Goal: Book appointment/travel/reservation

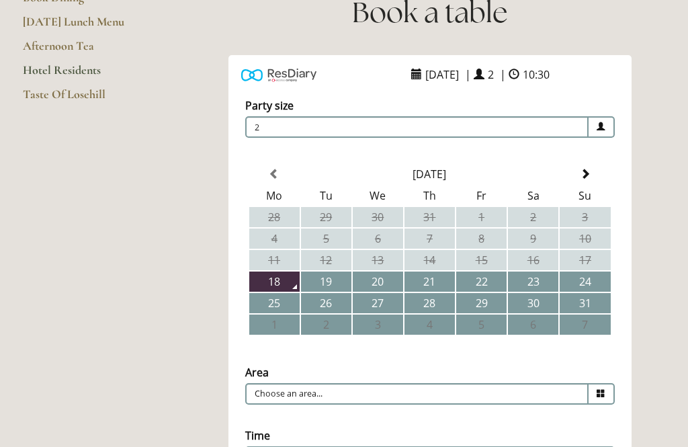
scroll to position [182, 0]
click at [579, 173] on th at bounding box center [585, 174] width 50 height 20
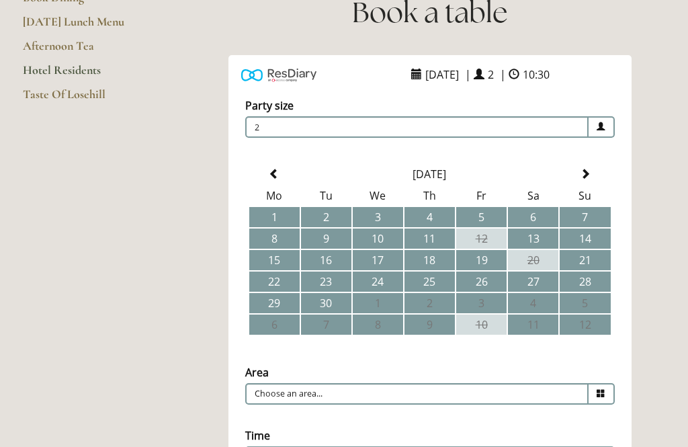
click at [279, 221] on td "1" at bounding box center [274, 217] width 50 height 20
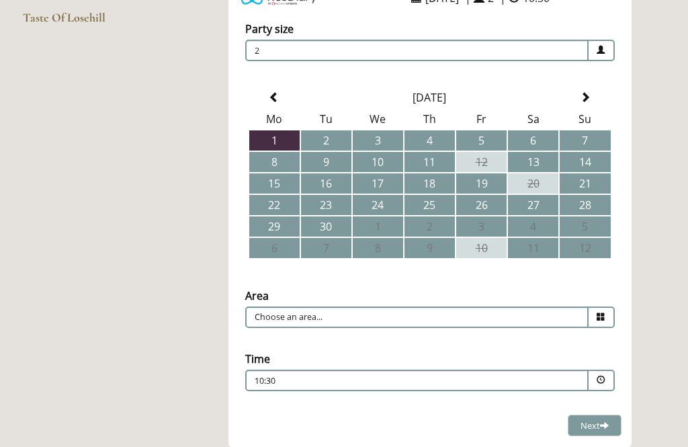
scroll to position [258, 0]
click at [600, 318] on icon at bounding box center [601, 317] width 9 height 9
click at [518, 341] on li "Restaurant" at bounding box center [425, 338] width 358 height 19
type input "Restaurant"
click at [478, 378] on p "10:30" at bounding box center [376, 381] width 243 height 12
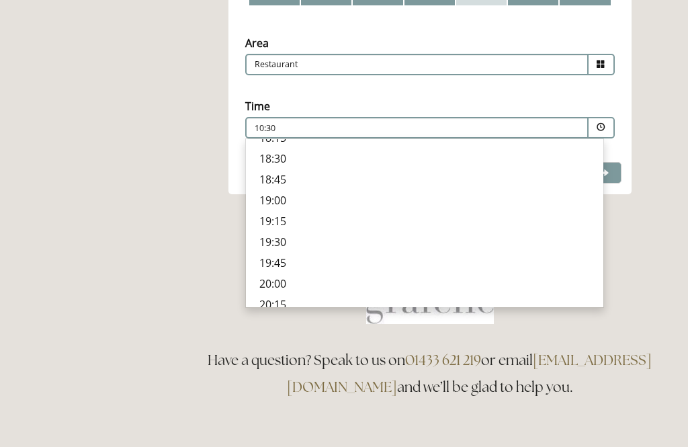
scroll to position [454, 0]
click at [284, 214] on p "18:45" at bounding box center [424, 206] width 331 height 15
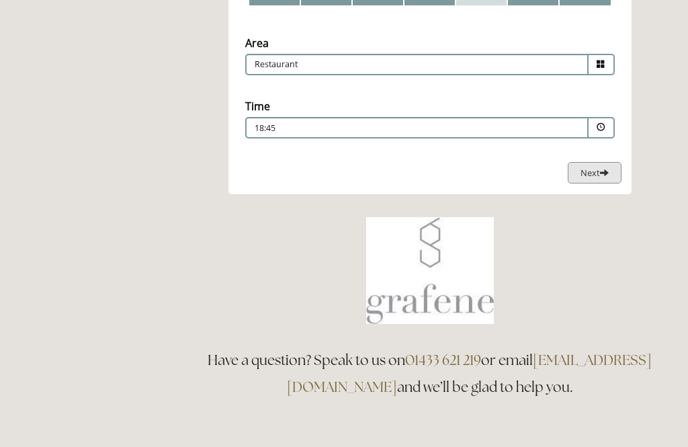
click at [593, 173] on span "Next" at bounding box center [595, 173] width 28 height 12
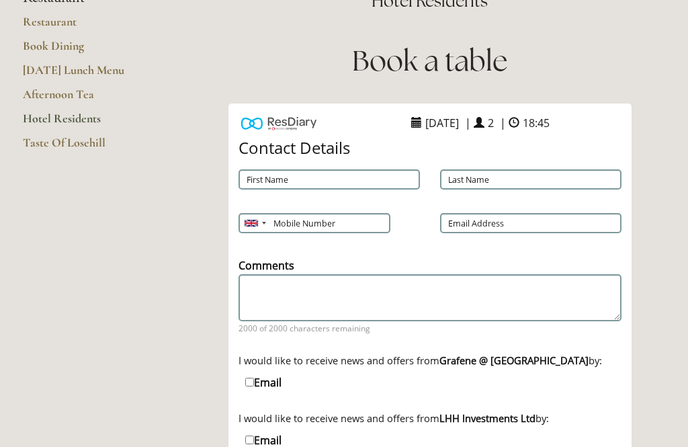
scroll to position [133, 0]
click at [360, 173] on input "First Name" at bounding box center [330, 179] width 182 height 20
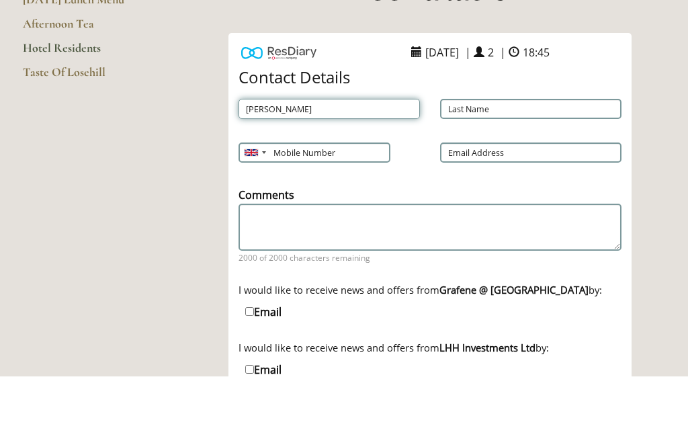
type input "[PERSON_NAME]"
click at [508, 170] on input "Last Name" at bounding box center [531, 180] width 182 height 20
type input "Leng"
click at [349, 214] on input "Mobile Number" at bounding box center [314, 224] width 151 height 20
type input "07929937028"
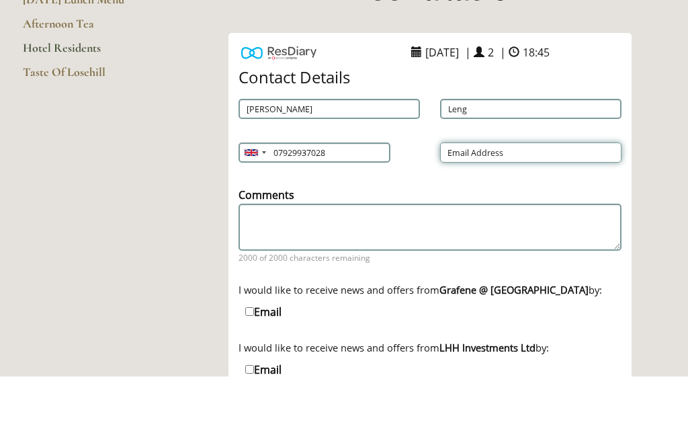
click at [519, 214] on input "Email Address" at bounding box center [531, 224] width 182 height 20
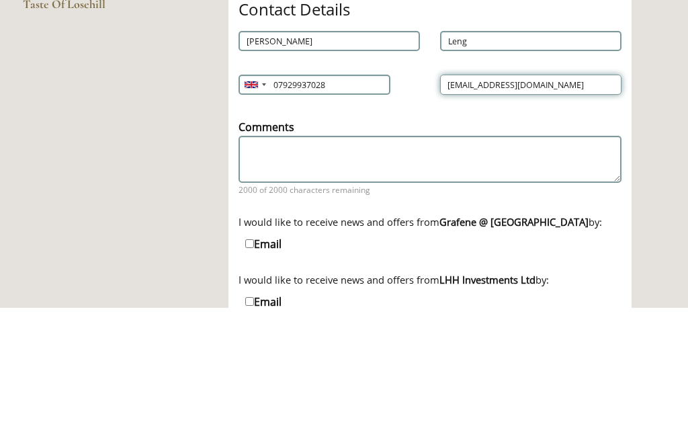
type input "[EMAIL_ADDRESS][DOMAIN_NAME]"
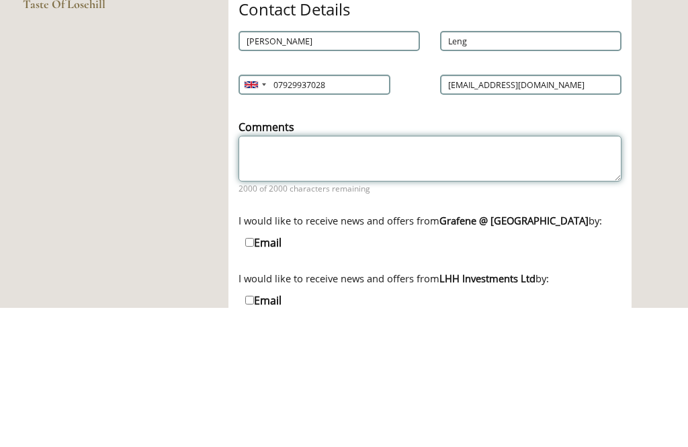
click at [483, 275] on textarea "Comments" at bounding box center [430, 298] width 383 height 46
type textarea "One of us avoids cow dairy (sheep and goat ok)."
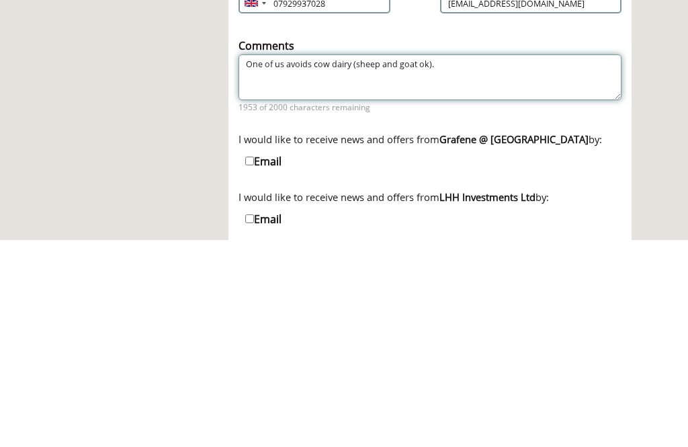
scroll to position [151, 0]
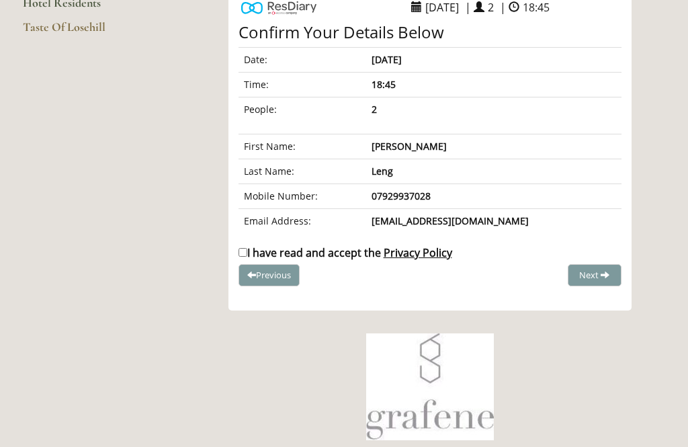
scroll to position [249, 0]
click at [247, 257] on input "I have read and accept the Privacy Policy" at bounding box center [243, 252] width 9 height 9
checkbox input "true"
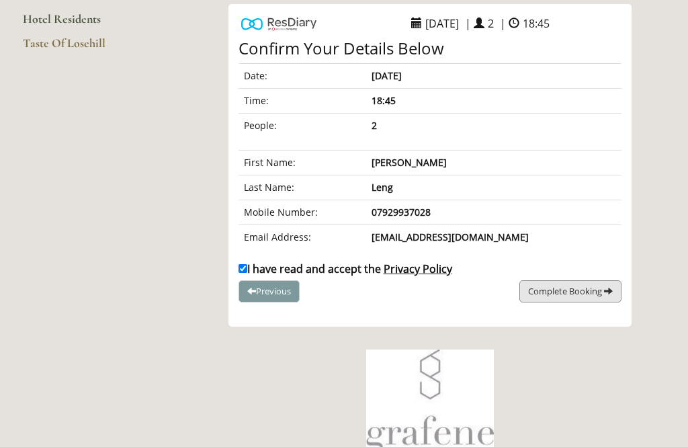
click at [592, 283] on button "Complete Booking" at bounding box center [571, 291] width 102 height 22
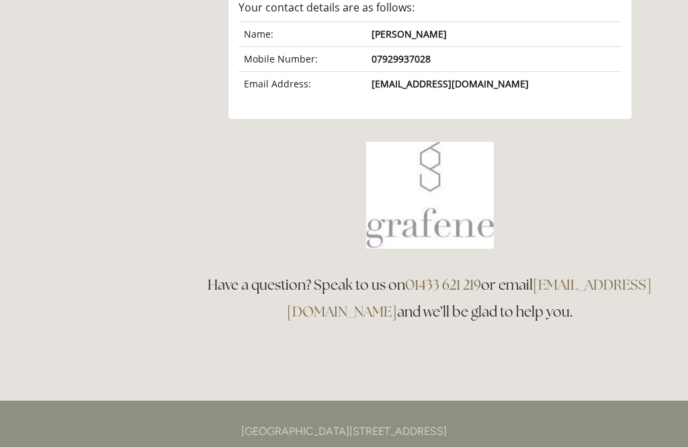
scroll to position [436, 0]
